Goal: Transaction & Acquisition: Book appointment/travel/reservation

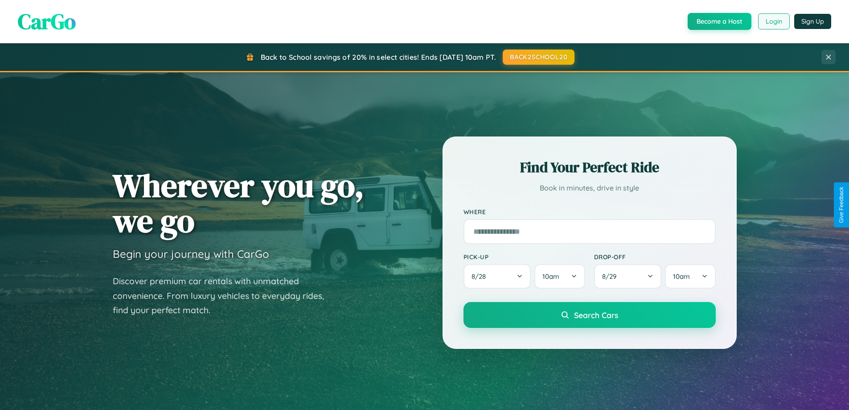
click at [773, 21] on button "Login" at bounding box center [774, 21] width 32 height 16
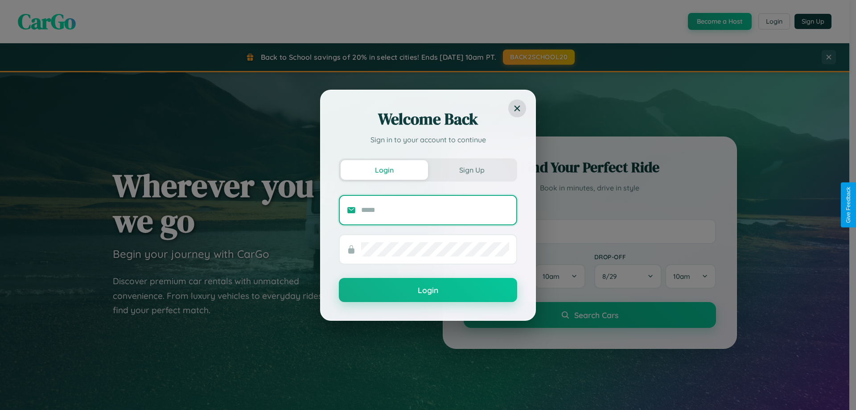
click at [435, 209] on input "text" at bounding box center [435, 210] width 148 height 14
type input "**********"
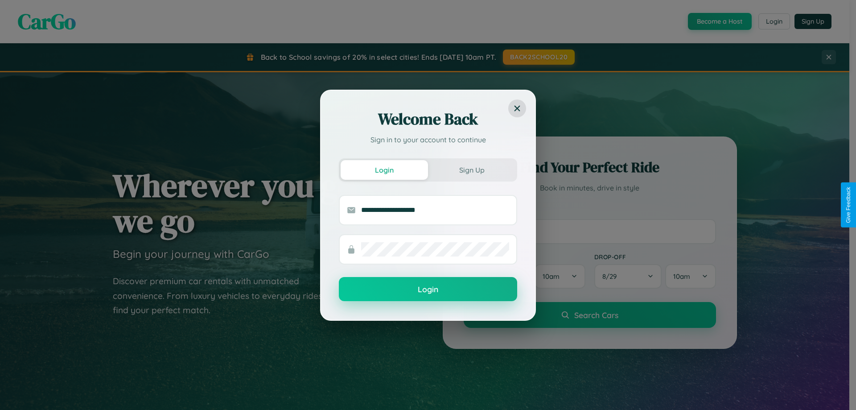
click at [428, 289] on button "Login" at bounding box center [428, 289] width 178 height 24
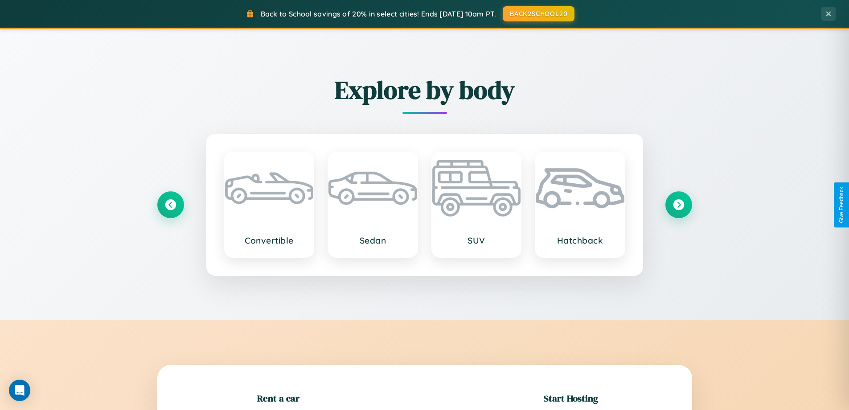
scroll to position [193, 0]
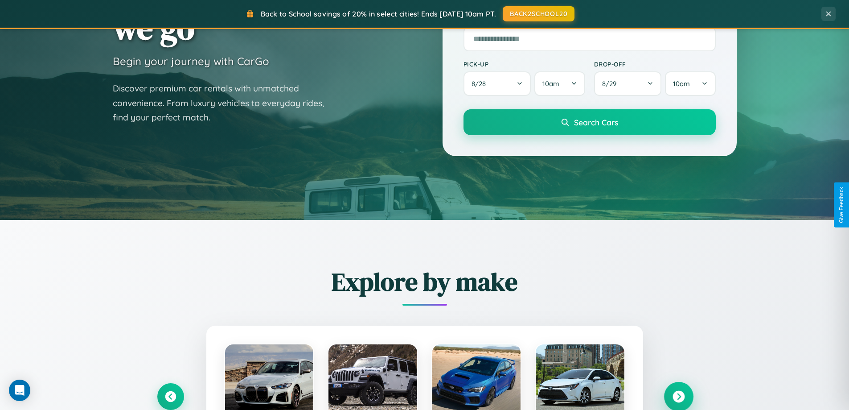
click at [678, 396] on icon at bounding box center [679, 396] width 12 height 12
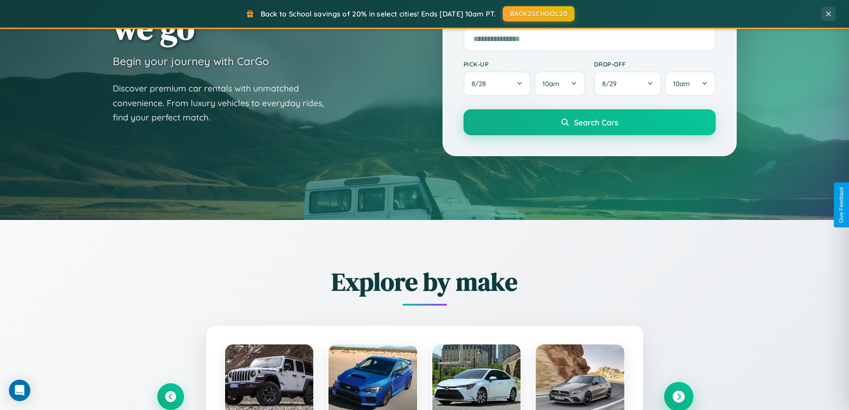
click at [678, 395] on icon at bounding box center [679, 396] width 12 height 12
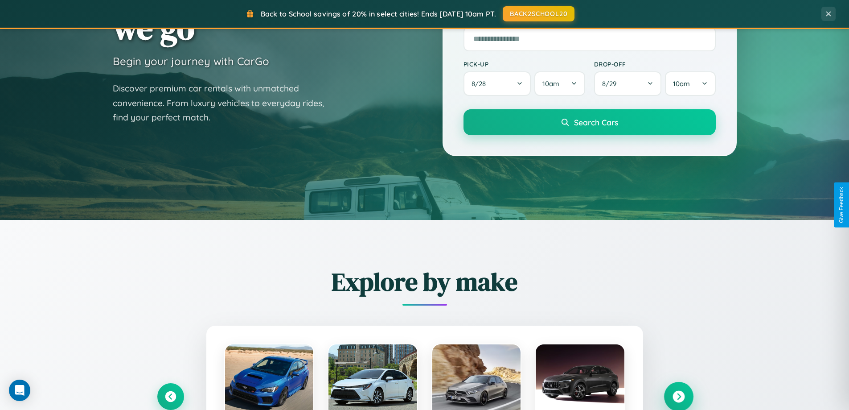
click at [678, 395] on icon at bounding box center [679, 396] width 12 height 12
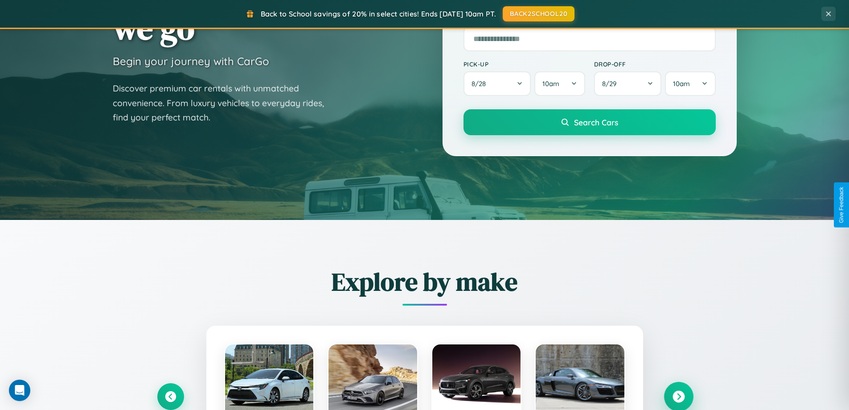
click at [678, 395] on icon at bounding box center [679, 396] width 12 height 12
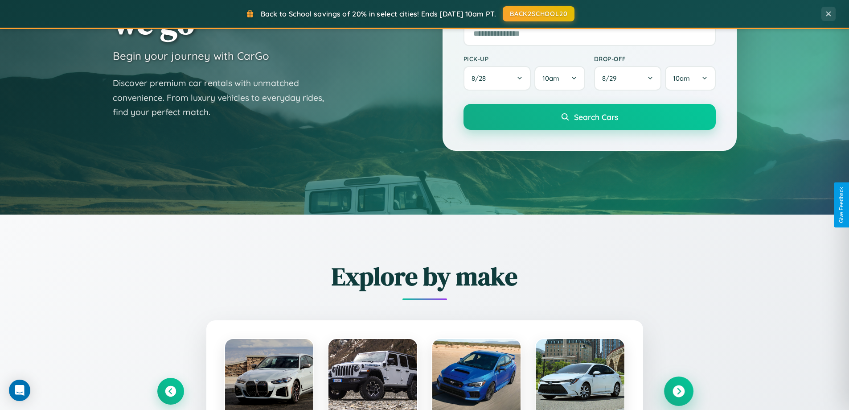
scroll to position [1432, 0]
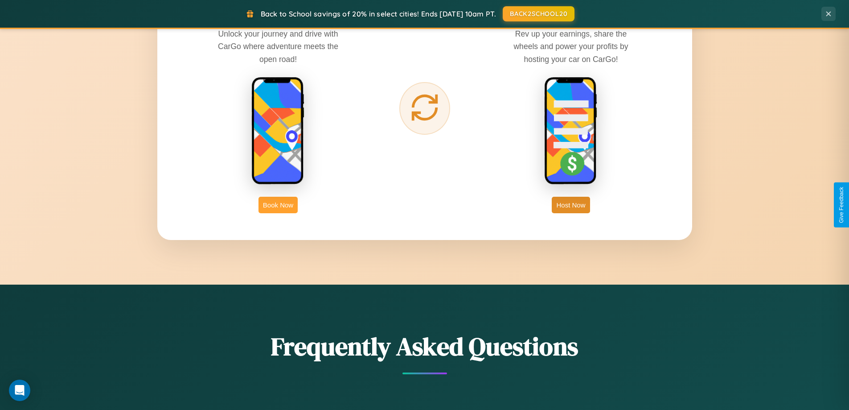
click at [278, 205] on button "Book Now" at bounding box center [278, 205] width 39 height 16
